Goal: Task Accomplishment & Management: Manage account settings

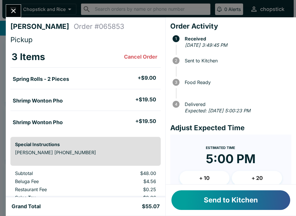
click at [217, 204] on button "Send to Kitchen" at bounding box center [230, 200] width 119 height 20
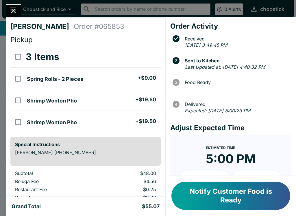
click at [244, 197] on button "Notify Customer Food is Ready" at bounding box center [230, 196] width 119 height 28
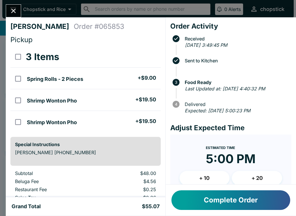
click at [228, 191] on button "Complete Order" at bounding box center [230, 200] width 119 height 20
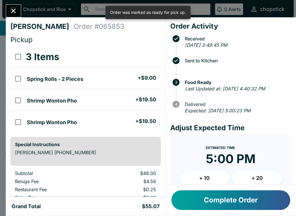
click at [218, 206] on button "Complete Order" at bounding box center [230, 200] width 119 height 20
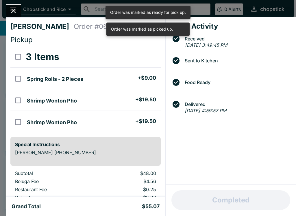
click at [14, 12] on icon "Close" at bounding box center [14, 11] width 8 height 8
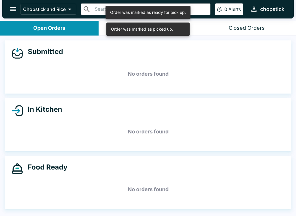
scroll to position [1, 0]
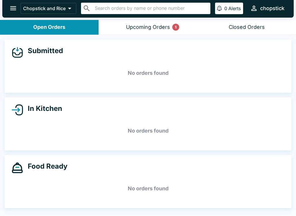
click at [119, 27] on button "Upcoming Orders 1" at bounding box center [148, 27] width 99 height 15
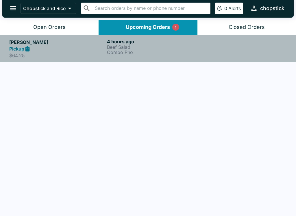
click at [23, 44] on h5 "[PERSON_NAME]" at bounding box center [56, 42] width 95 height 7
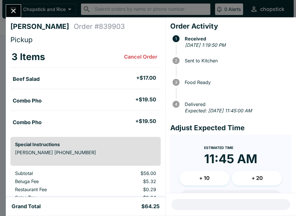
click at [11, 10] on icon "Close" at bounding box center [14, 11] width 8 height 8
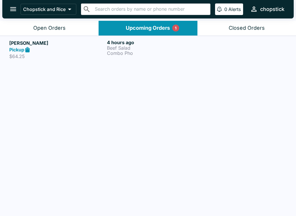
click at [25, 45] on h5 "[PERSON_NAME]" at bounding box center [56, 43] width 95 height 7
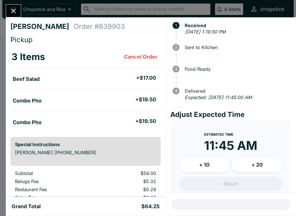
scroll to position [14, 0]
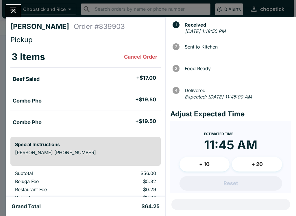
click at [12, 3] on div "[PERSON_NAME] Order # 839903 Pickup 3 Items Cancel Order Beef Salad + $17.00 Co…" at bounding box center [148, 108] width 296 height 216
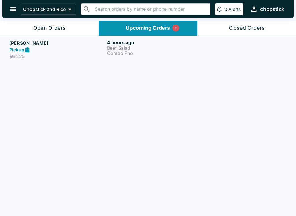
click at [34, 23] on button "Open Orders" at bounding box center [49, 28] width 99 height 15
